Goal: Information Seeking & Learning: Learn about a topic

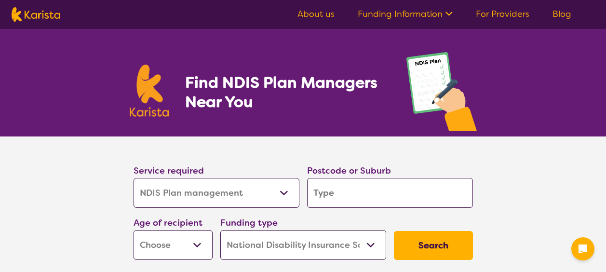
select select "NDIS Plan management"
select select "NDIS"
select select "NDIS Plan management"
select select "NDIS"
select select "NDIS Plan management"
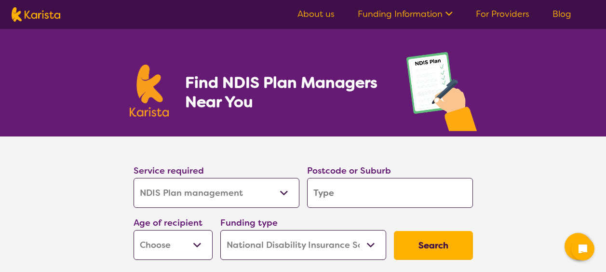
select select "NDIS"
select select "NDIS Plan management"
select select "NDIS"
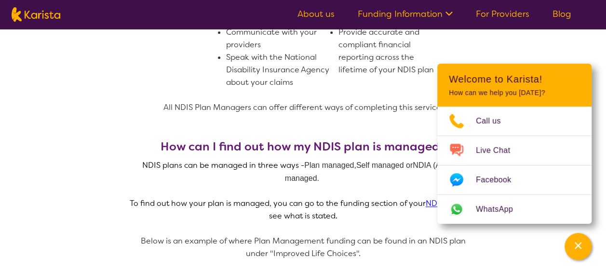
scroll to position [505, 0]
